Goal: Task Accomplishment & Management: Use online tool/utility

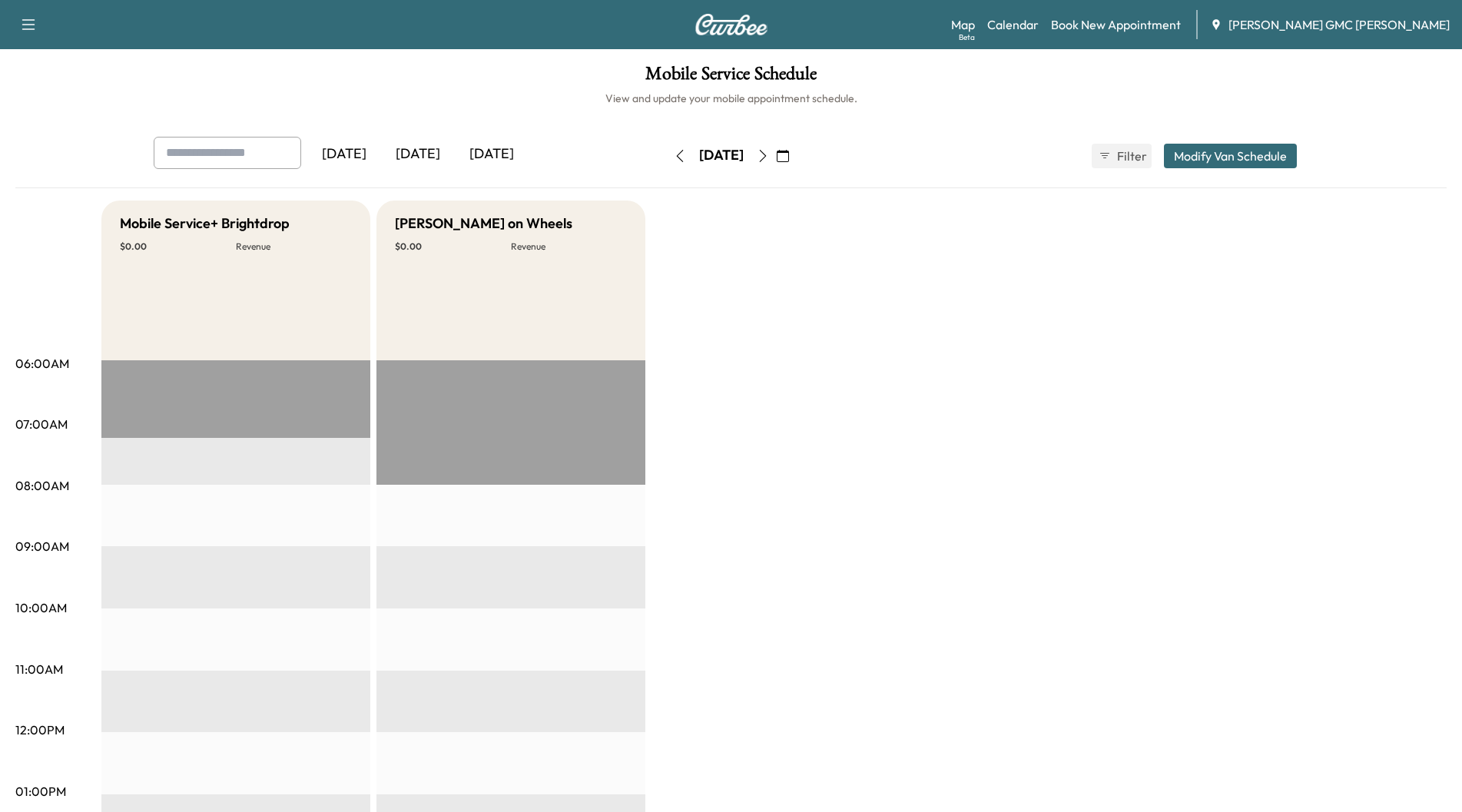
click at [419, 160] on div "[DATE]" at bounding box center [417, 154] width 73 height 35
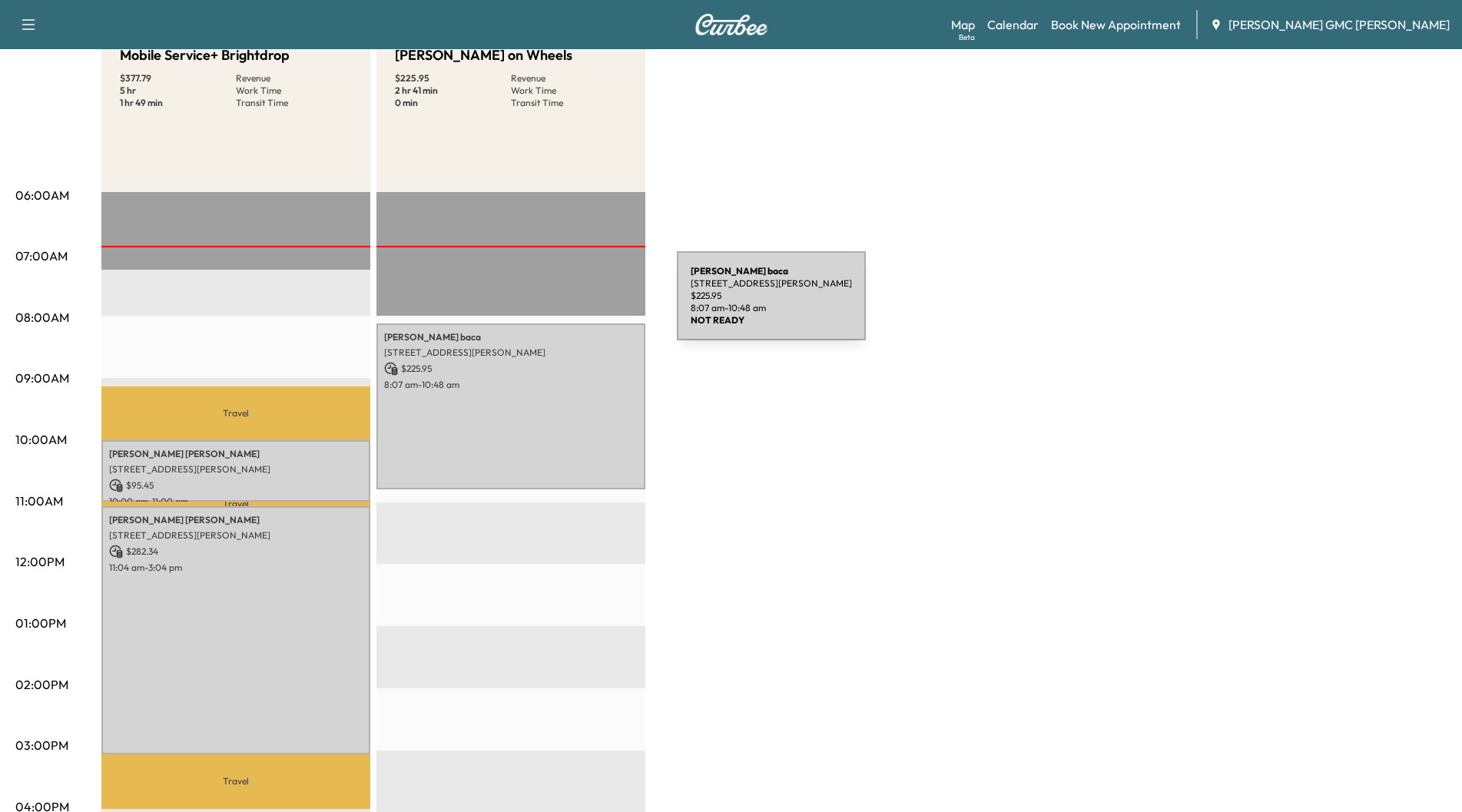
scroll to position [77, 0]
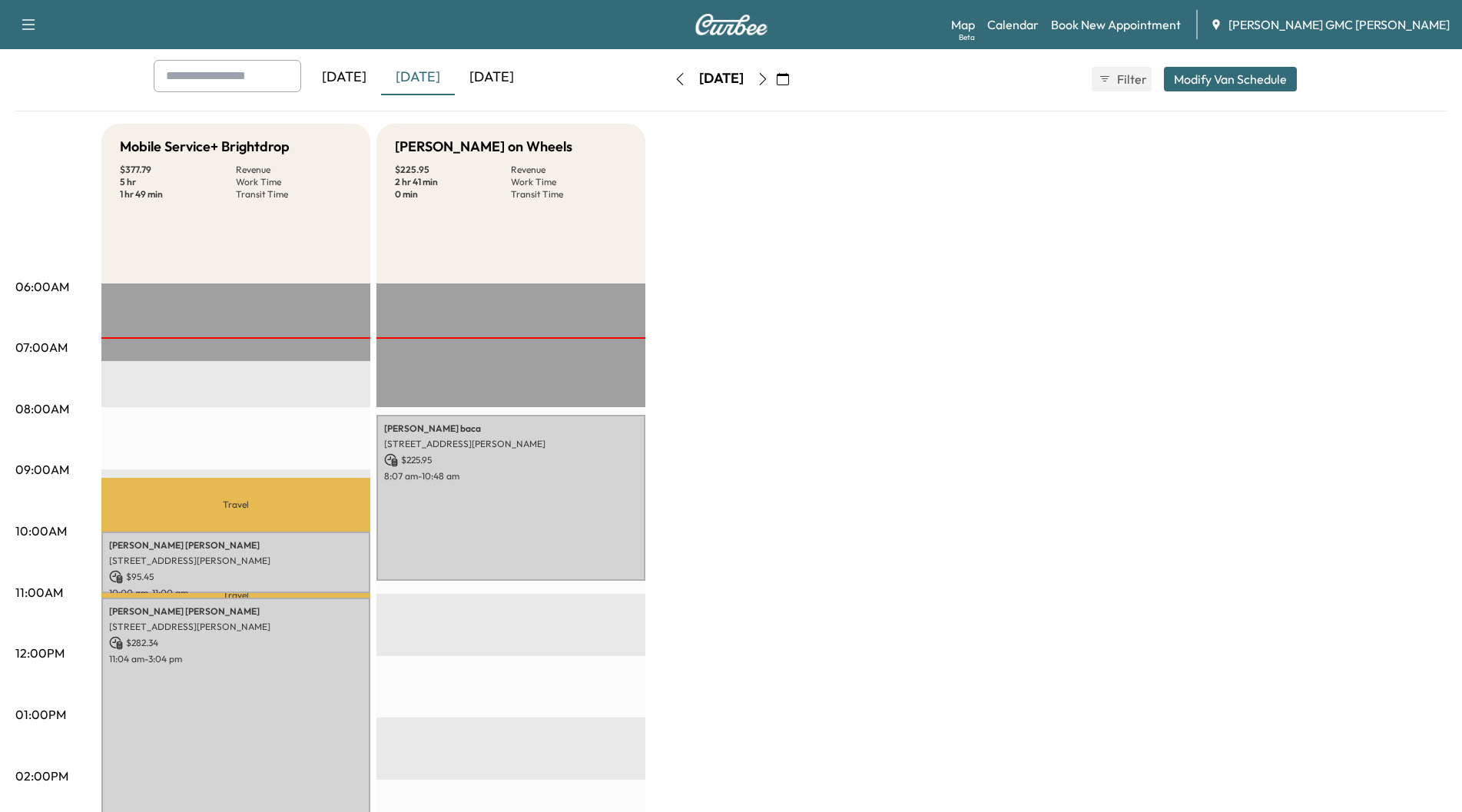
click at [769, 78] on icon "button" at bounding box center [763, 78] width 13 height 13
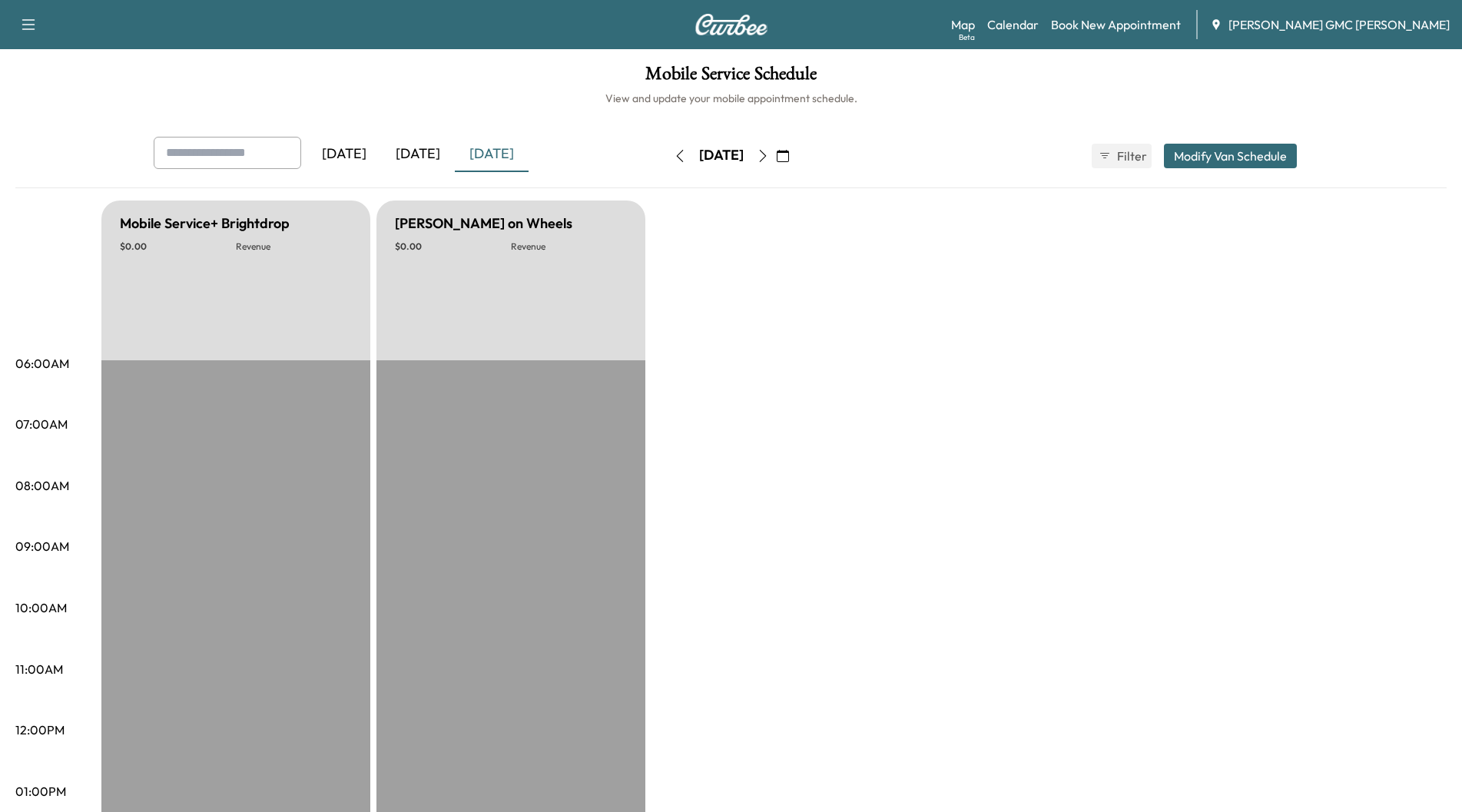
click at [769, 155] on icon "button" at bounding box center [763, 155] width 13 height 13
click at [769, 159] on icon "button" at bounding box center [763, 155] width 13 height 13
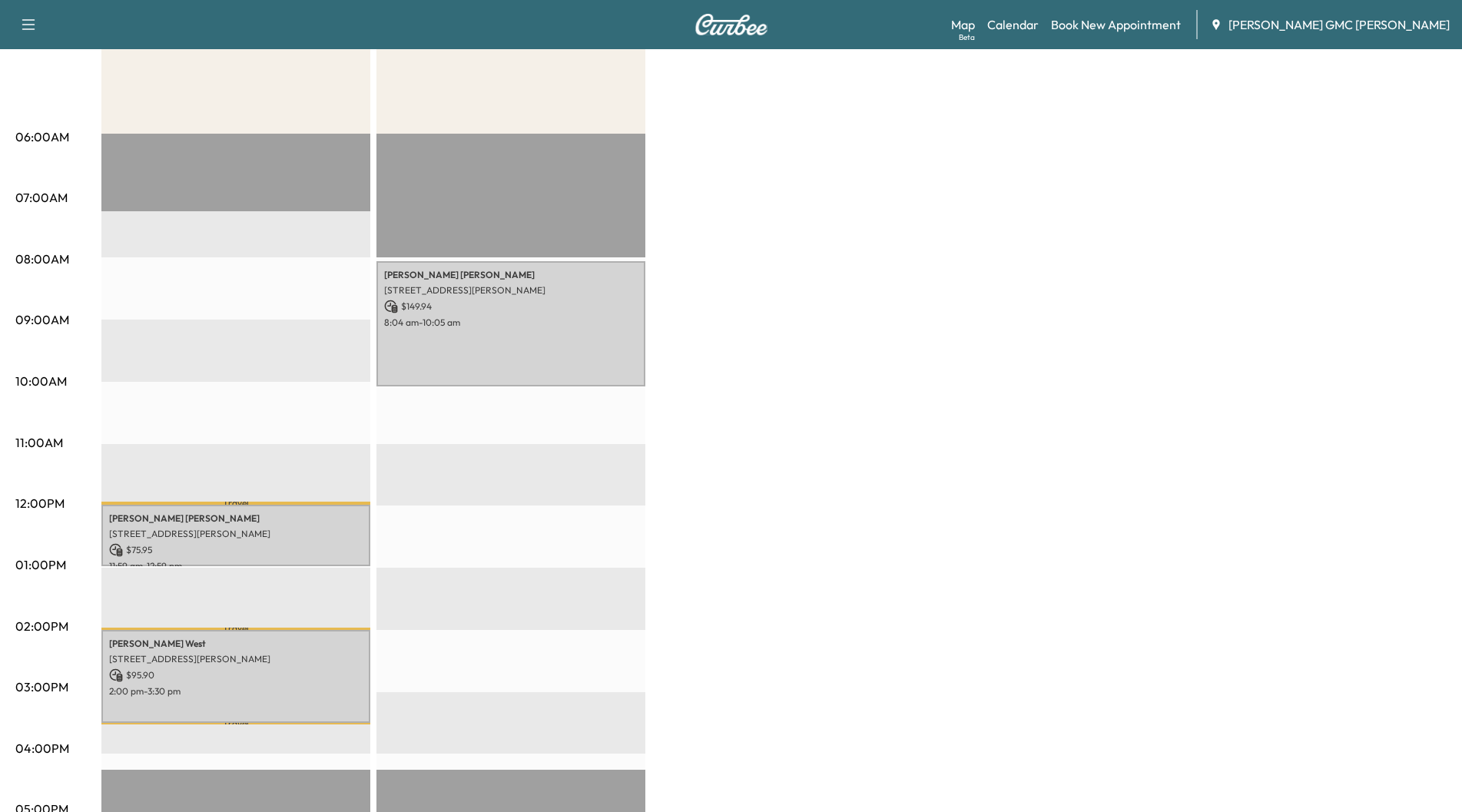
scroll to position [230, 0]
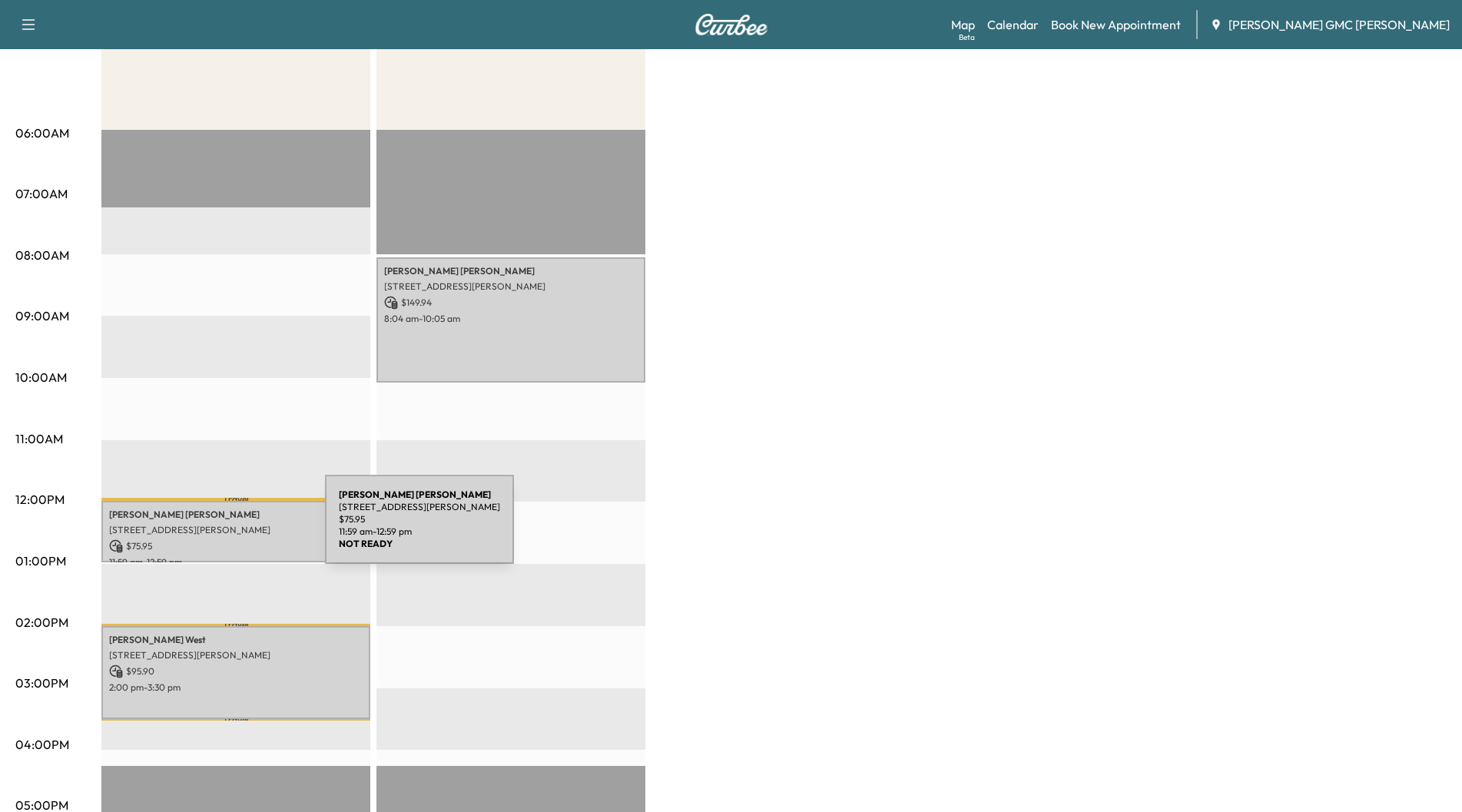
click at [209, 528] on p "[STREET_ADDRESS][PERSON_NAME]" at bounding box center [236, 530] width 253 height 13
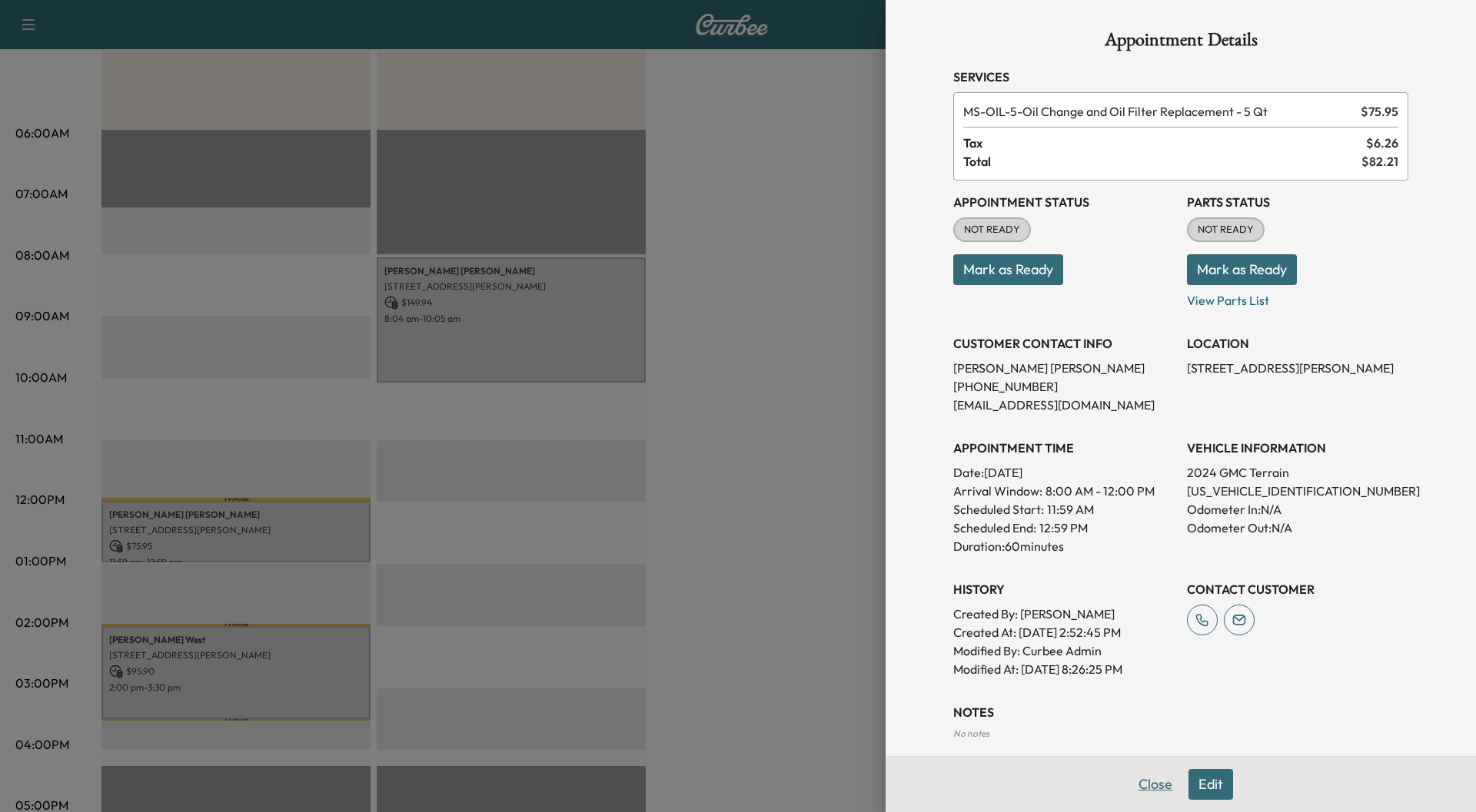
click at [1148, 788] on button "Close" at bounding box center [1155, 784] width 54 height 30
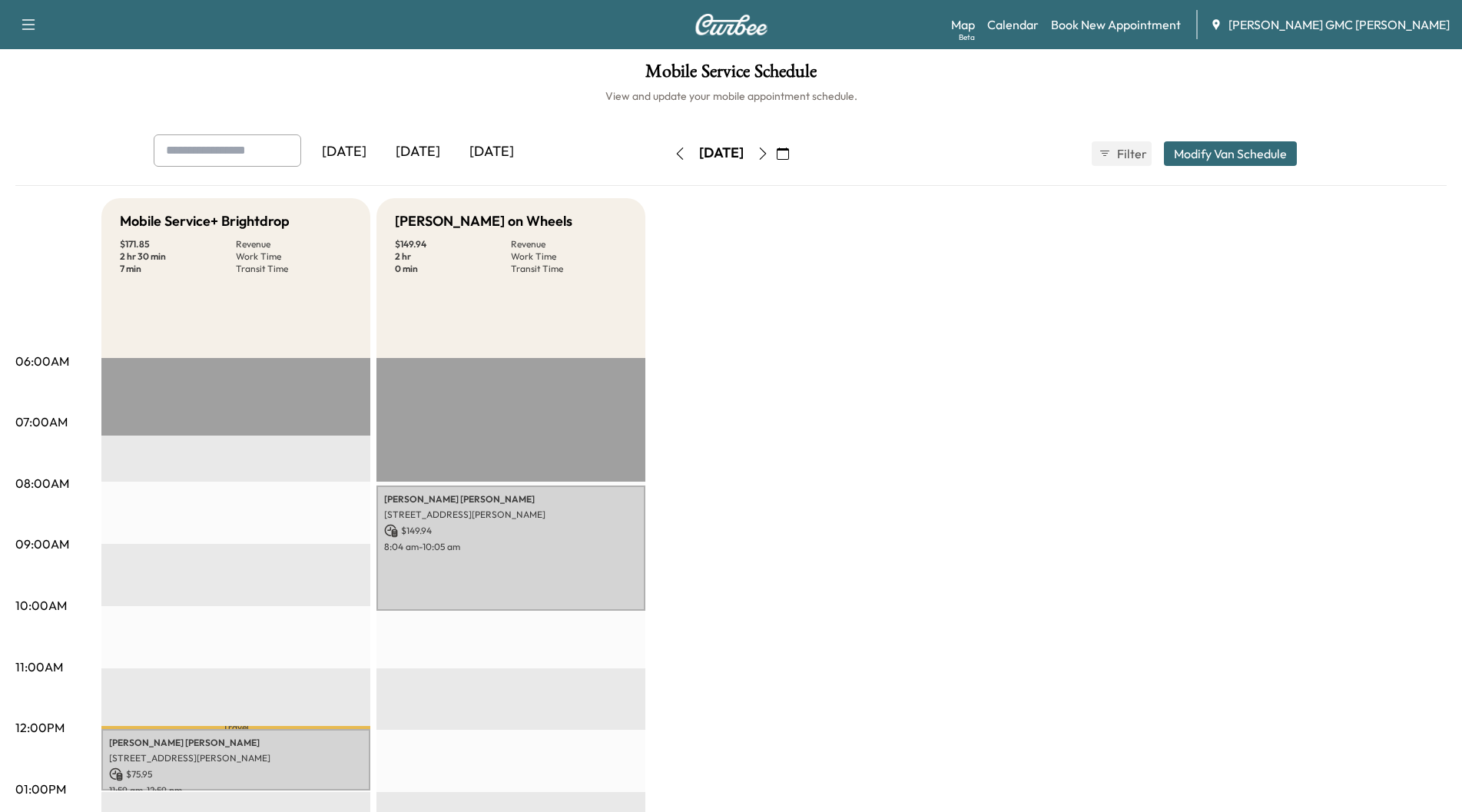
scroll to position [0, 0]
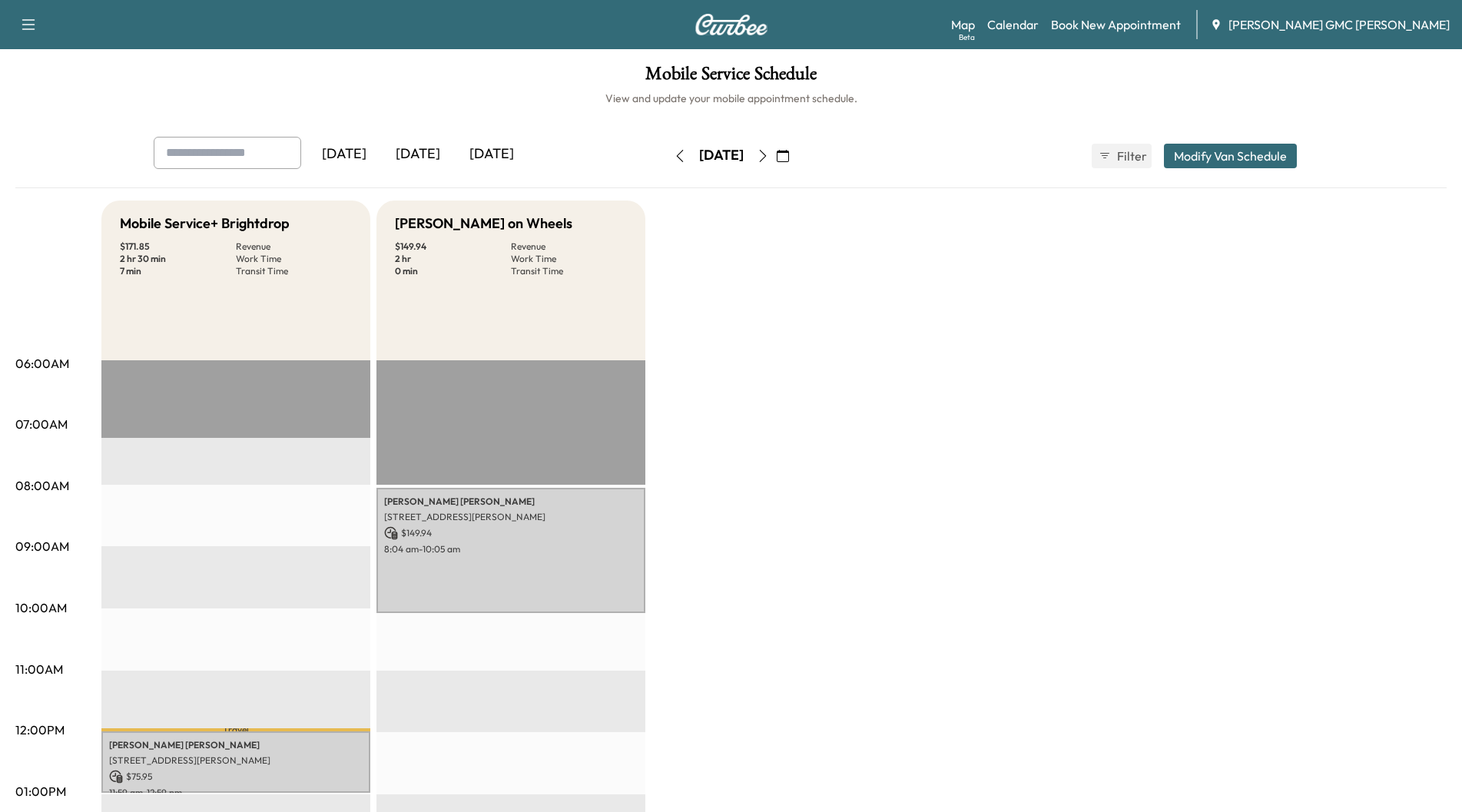
click at [414, 155] on div "[DATE]" at bounding box center [417, 154] width 73 height 35
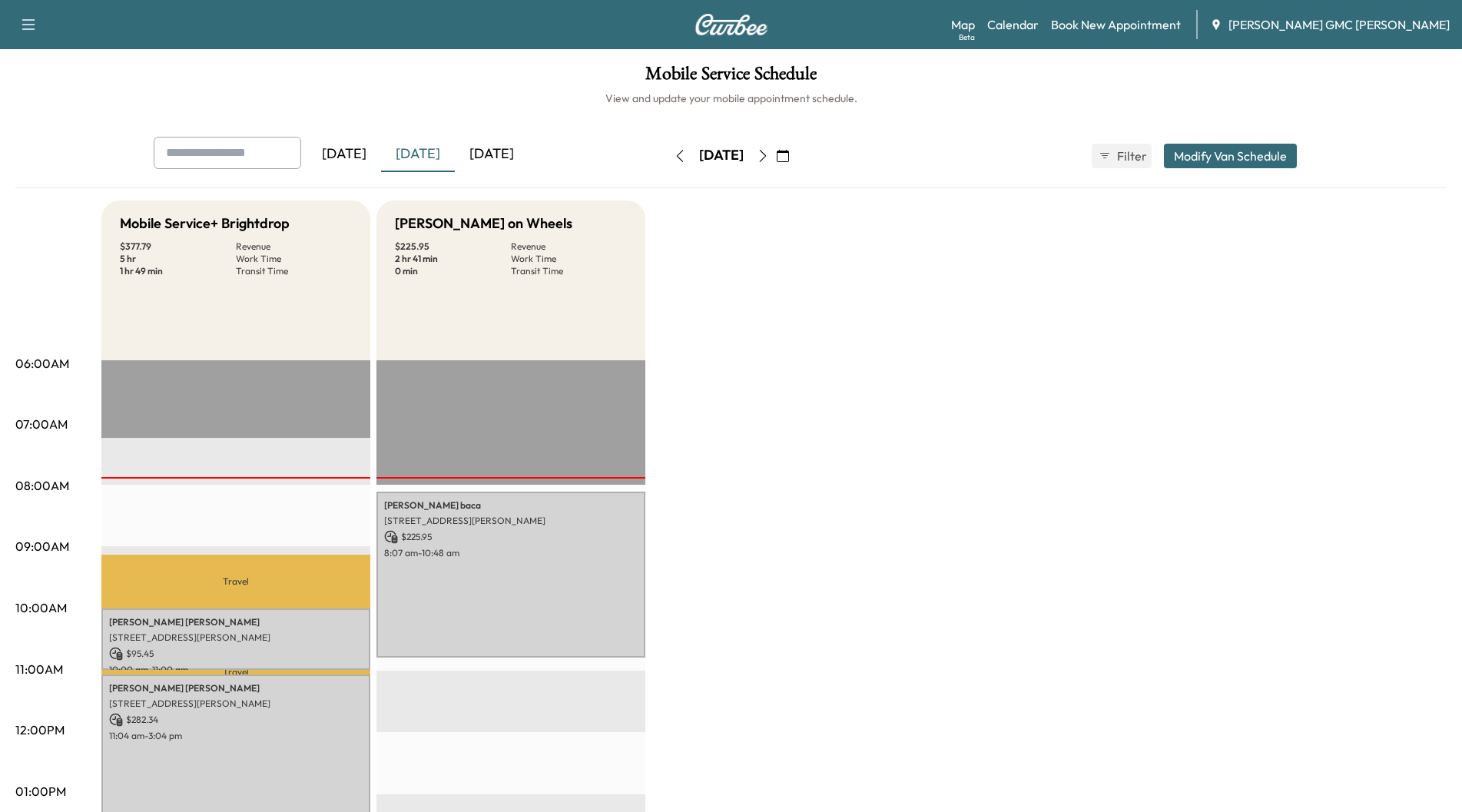
click at [488, 155] on div "[DATE]" at bounding box center [491, 154] width 73 height 35
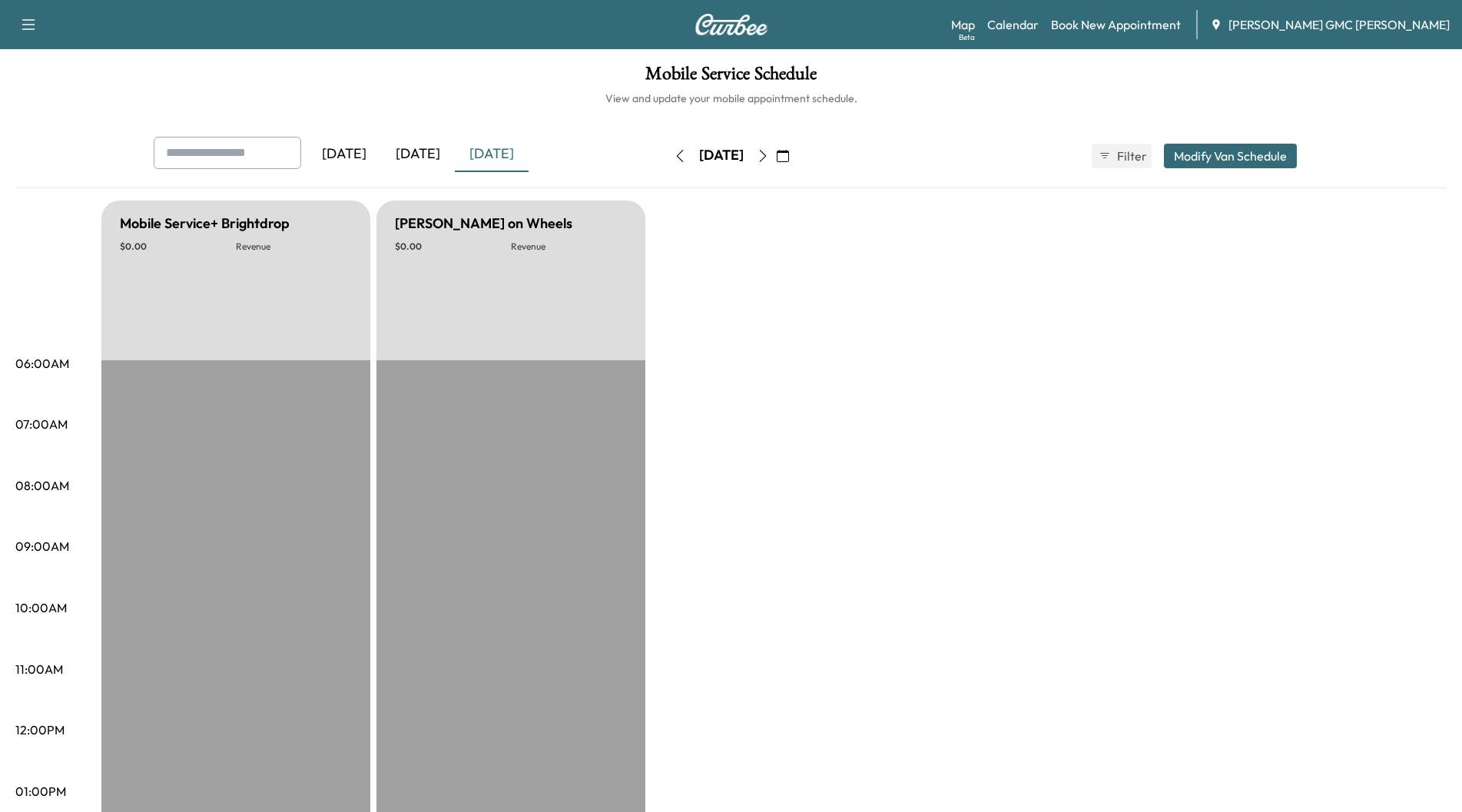
click at [415, 152] on div "[DATE]" at bounding box center [417, 154] width 73 height 35
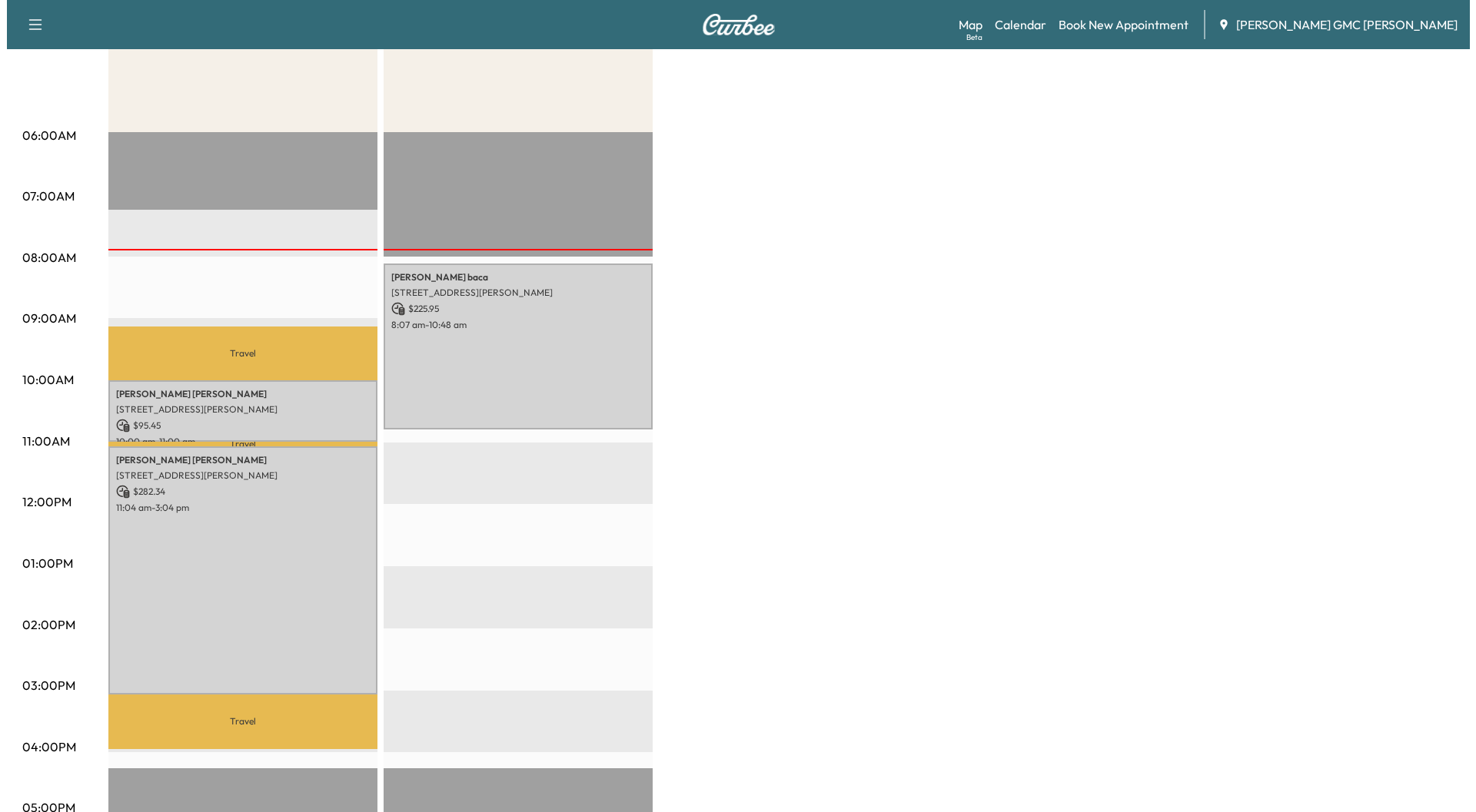
scroll to position [230, 0]
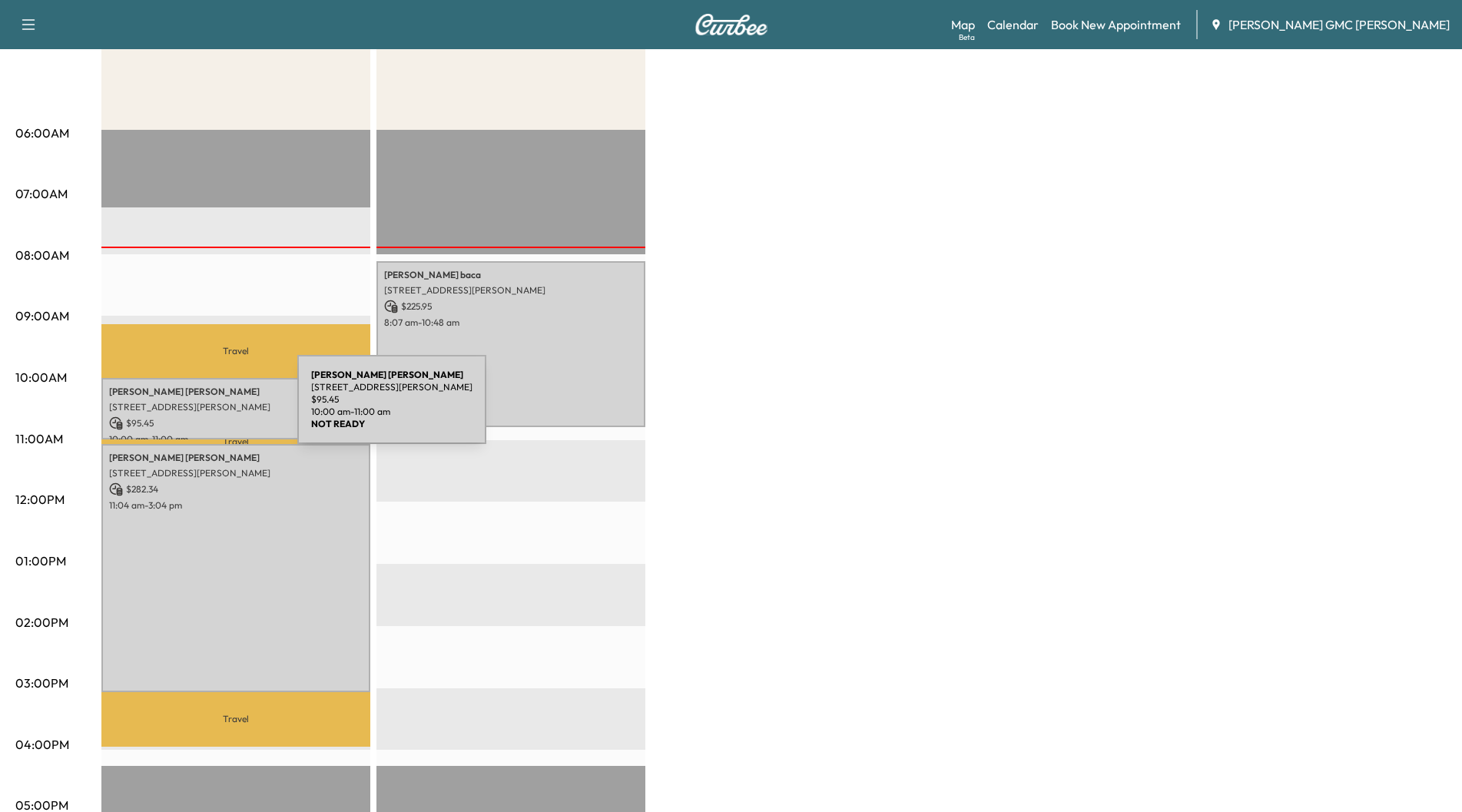
click at [181, 408] on p "[STREET_ADDRESS][PERSON_NAME]" at bounding box center [236, 407] width 253 height 13
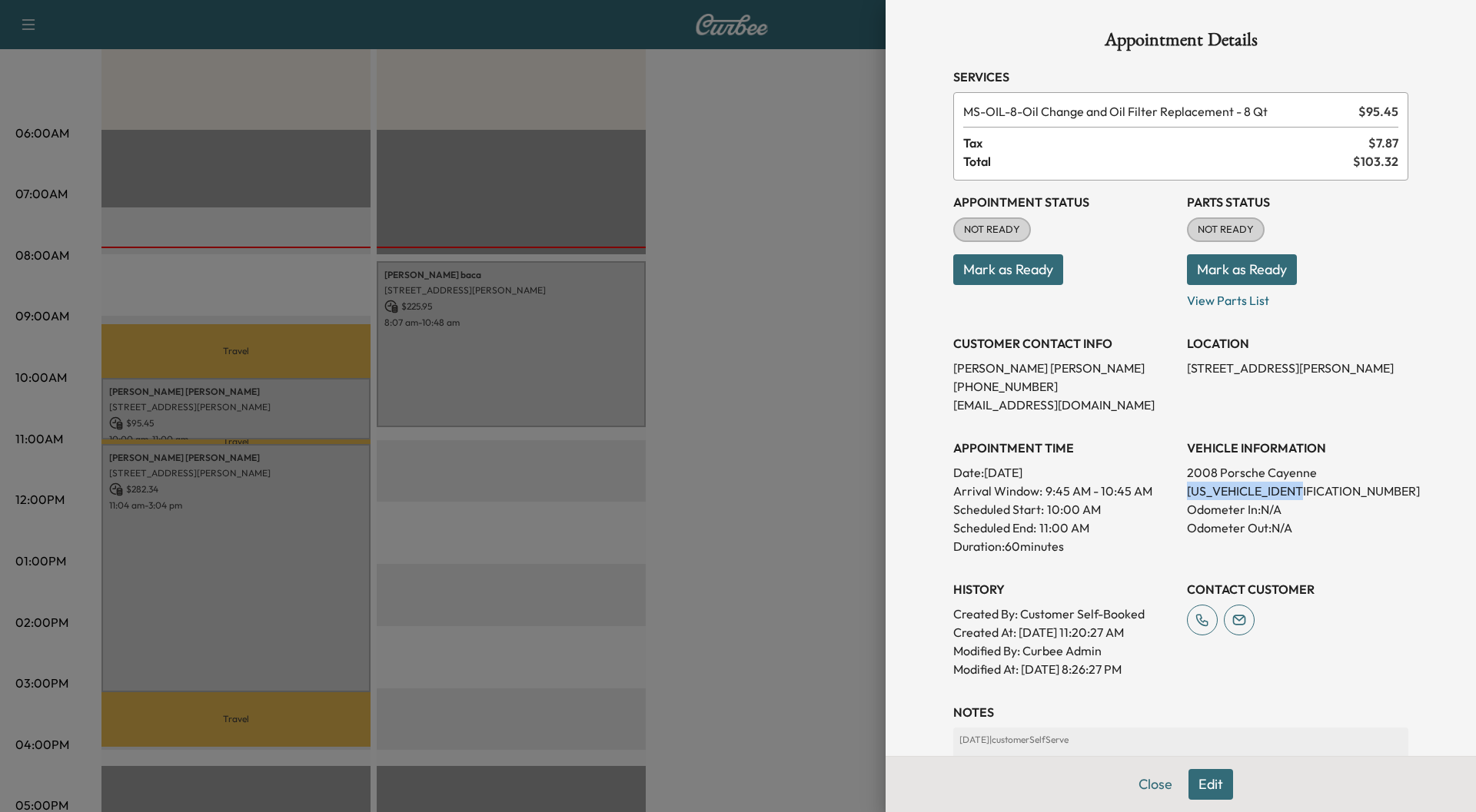
drag, startPoint x: 1296, startPoint y: 490, endPoint x: 1179, endPoint y: 490, distance: 117.0
click at [1186, 490] on p "[US_VEHICLE_IDENTIFICATION_NUMBER]" at bounding box center [1297, 491] width 221 height 19
copy p "[US_VEHICLE_IDENTIFICATION_NUMBER]"
